Goal: Information Seeking & Learning: Understand process/instructions

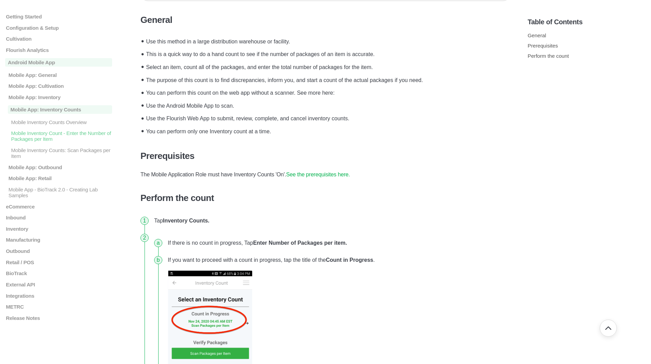
scroll to position [116, 0]
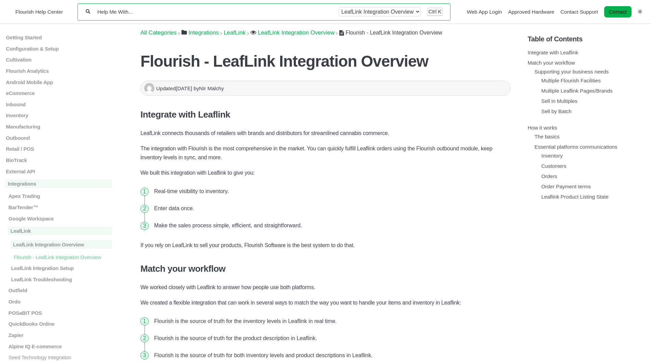
click at [172, 11] on input "Help Me With..." at bounding box center [214, 12] width 235 height 6
paste input "MarkMagic"
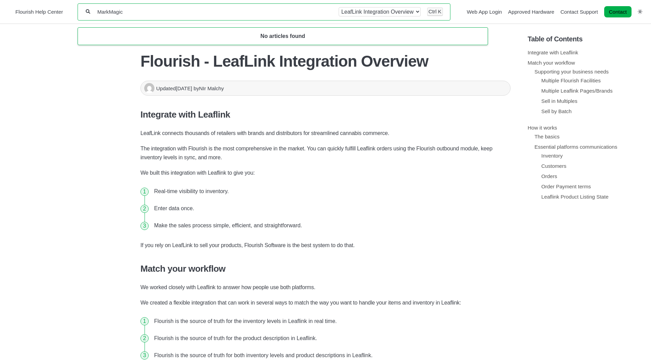
type input "MarkMagic"
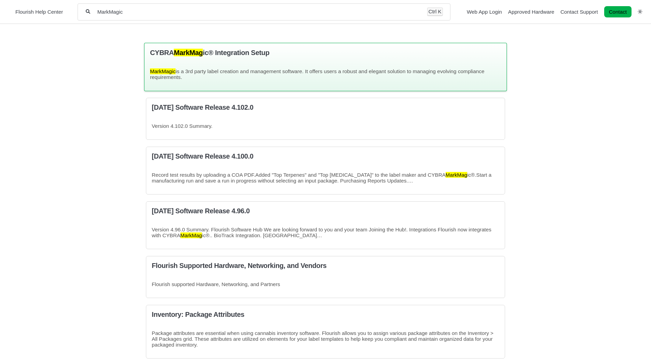
click at [258, 78] on p "MarkMagic is a 3rd party label creation and management software. It offers user…" at bounding box center [325, 74] width 351 height 12
click at [334, 66] on div "CYBRA MarkMag ic® Integration Setup MarkMagic is a 3rd party label creation and…" at bounding box center [325, 67] width 363 height 48
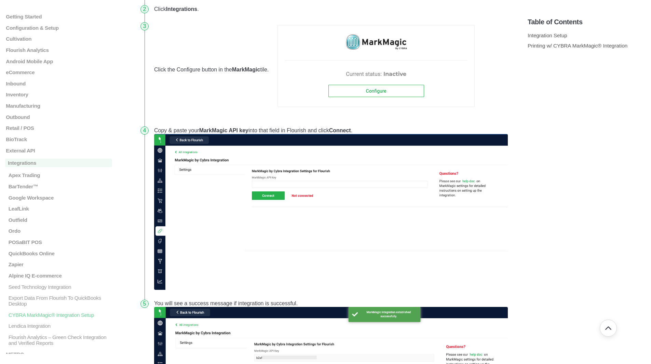
scroll to position [194, 0]
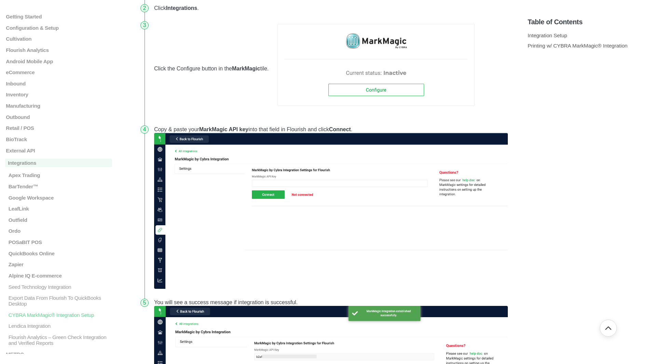
click at [221, 129] on strong "MarkMagic API key" at bounding box center [223, 129] width 49 height 6
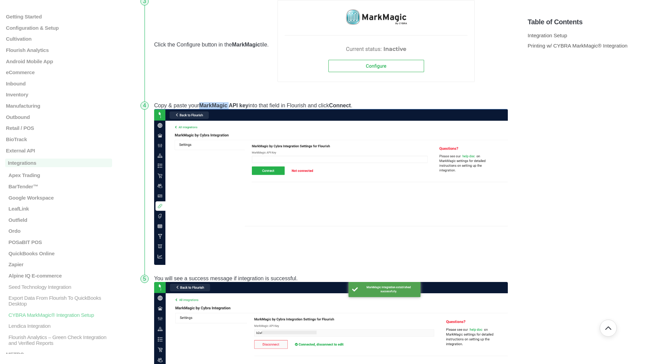
scroll to position [0, 0]
